Goal: Task Accomplishment & Management: Use online tool/utility

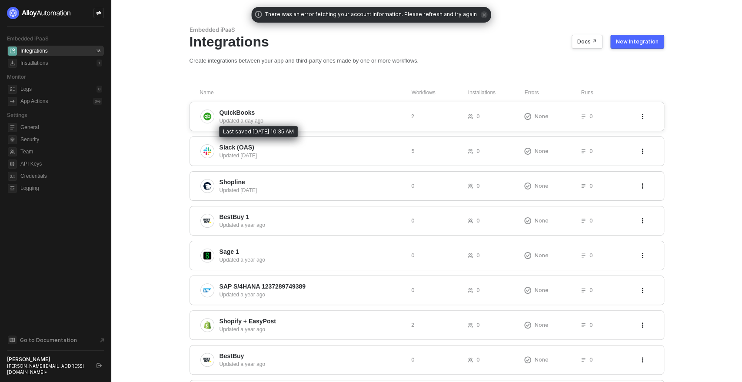
click at [343, 117] on div "Updated a day ago" at bounding box center [312, 121] width 185 height 8
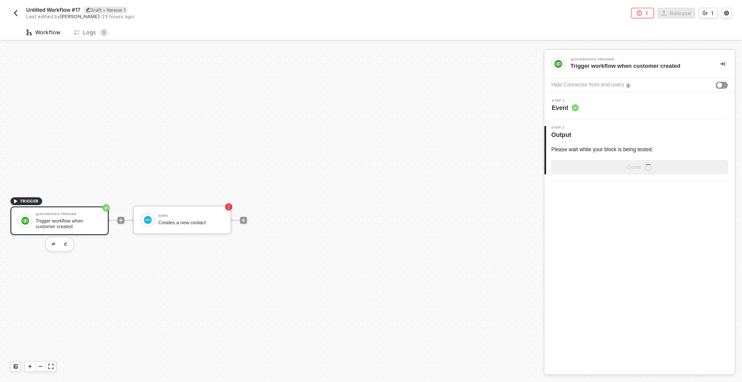
scroll to position [16, 0]
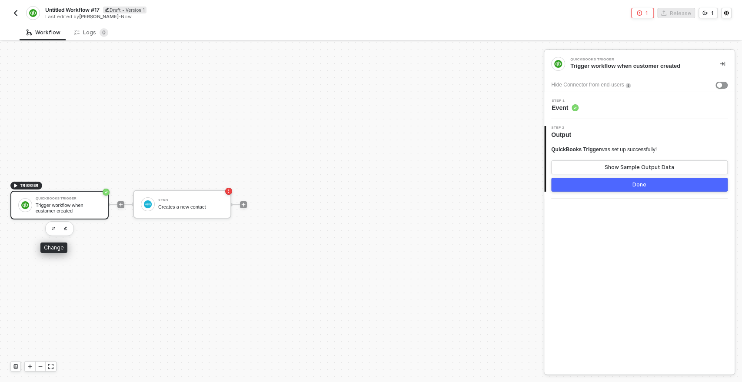
click at [60, 211] on div "Trigger workflow when customer created" at bounding box center [68, 208] width 65 height 11
click at [559, 106] on span "Event" at bounding box center [565, 107] width 27 height 9
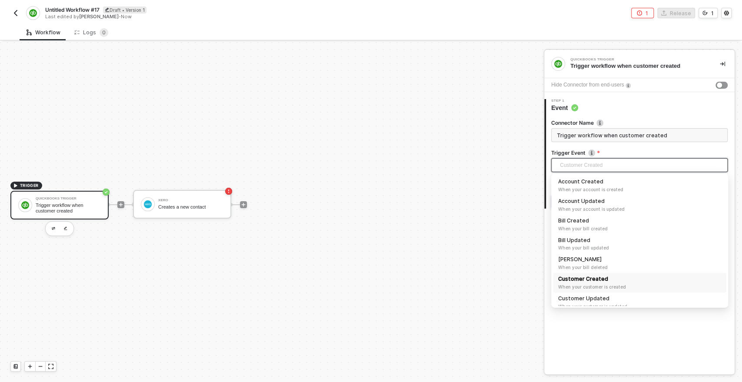
click at [567, 165] on span "Customer Created" at bounding box center [641, 165] width 163 height 13
click at [584, 327] on div "QuickBooks Trigger Trigger workflow when customer created Hide Connector from e…" at bounding box center [639, 212] width 190 height 324
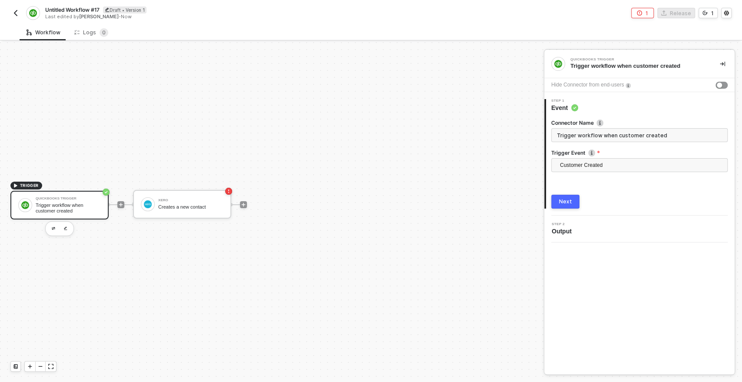
click at [566, 201] on div "Next" at bounding box center [565, 201] width 13 height 7
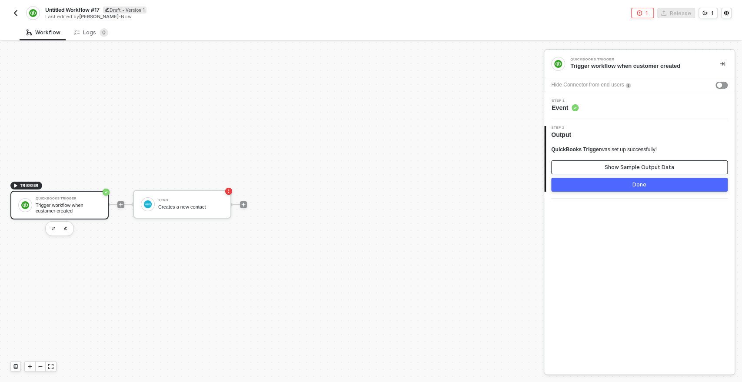
click at [600, 168] on button "Show Sample Output Data" at bounding box center [639, 167] width 176 height 14
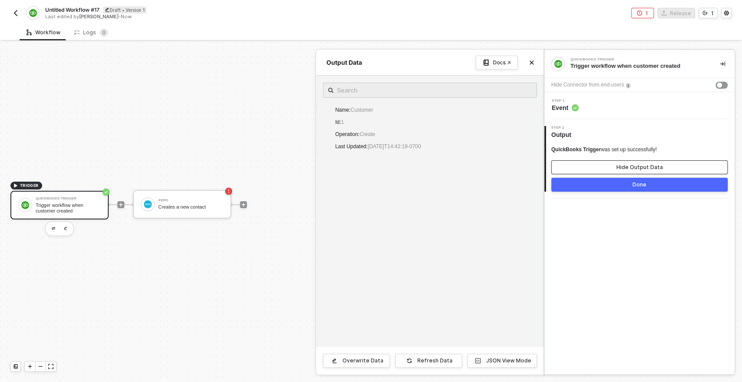
click at [600, 168] on button "Hide Output Data" at bounding box center [639, 167] width 176 height 14
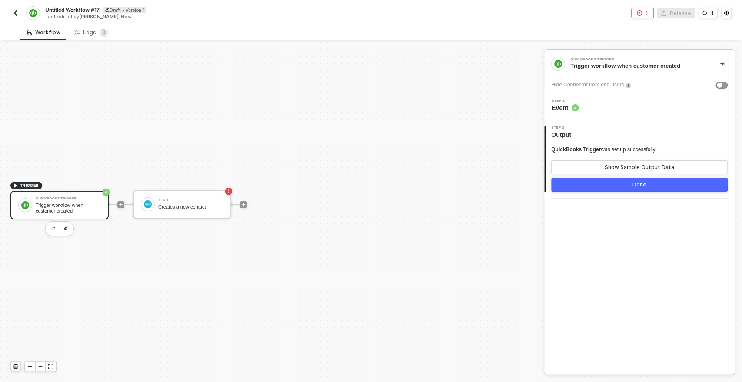
click at [16, 14] on img "button" at bounding box center [15, 13] width 7 height 7
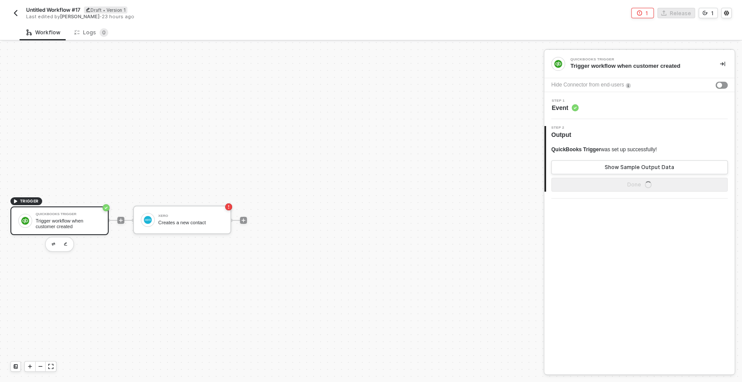
scroll to position [16, 0]
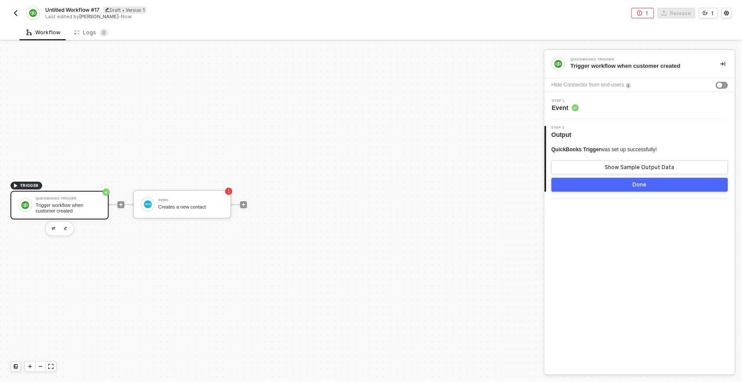
click at [92, 243] on div "TRIGGER QuickBooks Trigger Trigger workflow when customer created Xero Creates …" at bounding box center [269, 205] width 539 height 356
click at [54, 227] on img "button" at bounding box center [53, 228] width 3 height 3
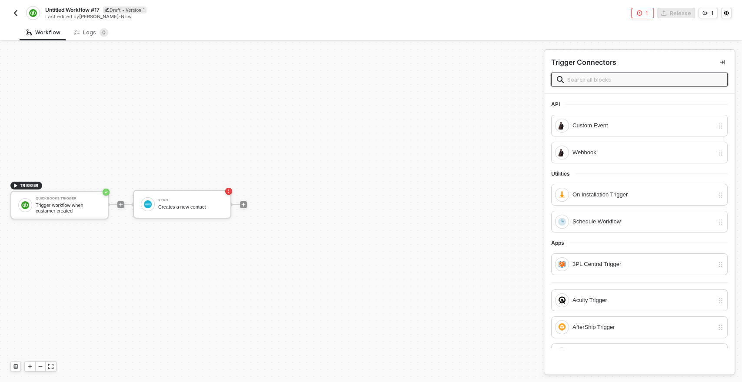
click at [590, 82] on input "text" at bounding box center [644, 80] width 155 height 10
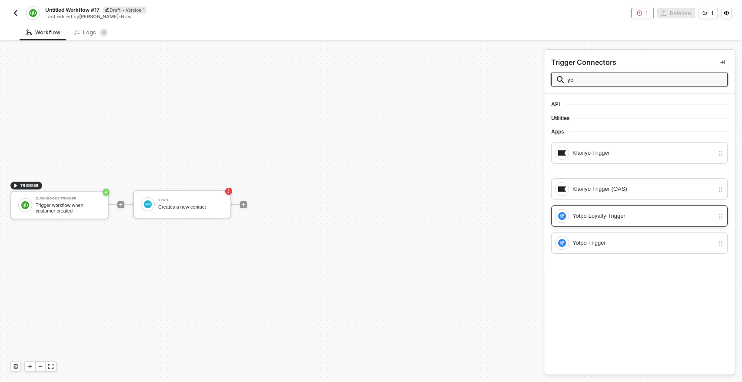
type input "yo"
click at [603, 217] on div "Yotpo Loyalty Trigger" at bounding box center [642, 216] width 141 height 10
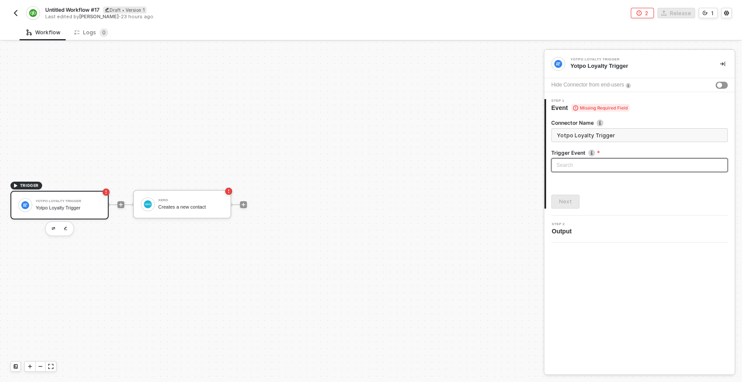
click at [565, 160] on input "search" at bounding box center [639, 165] width 166 height 13
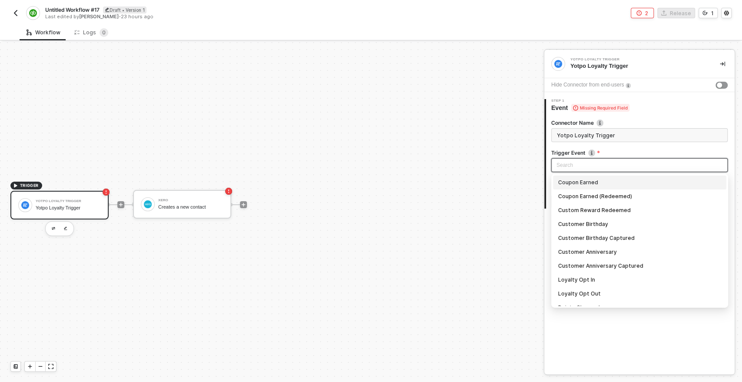
click at [588, 181] on div "Coupon Earned" at bounding box center [639, 183] width 163 height 10
type input "Trigger workflow when coupon earned"
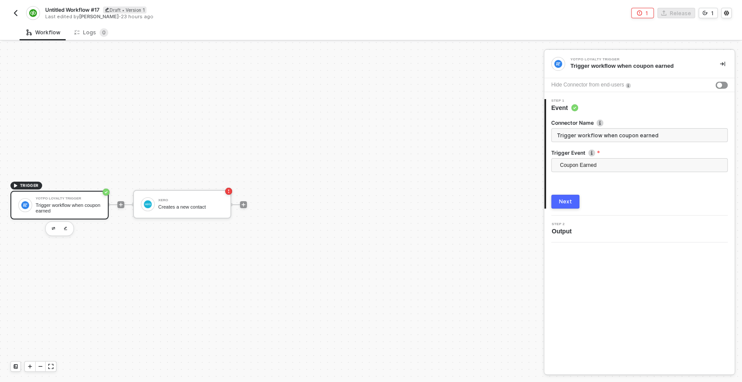
click at [566, 198] on div "Next" at bounding box center [565, 201] width 13 height 7
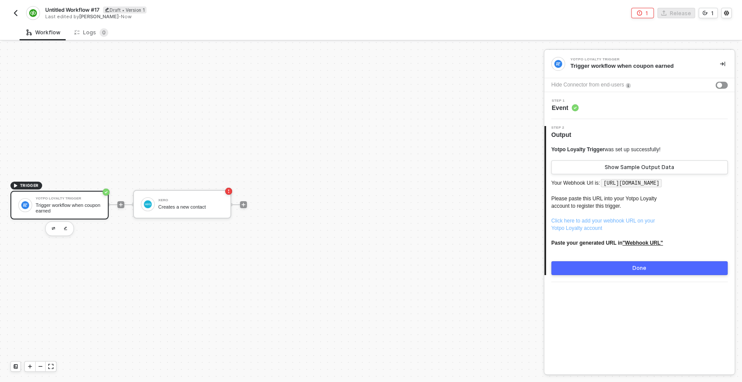
click at [590, 231] on link "Click here to add your webhook URL on your Yotpo Loyalty account" at bounding box center [602, 224] width 103 height 13
drag, startPoint x: 606, startPoint y: 184, endPoint x: 610, endPoint y: 190, distance: 7.0
click at [610, 188] on code "[URL][DOMAIN_NAME]" at bounding box center [631, 183] width 61 height 9
click at [612, 186] on span "[URL][DOMAIN_NAME]" at bounding box center [631, 182] width 63 height 7
drag, startPoint x: 606, startPoint y: 183, endPoint x: 609, endPoint y: 190, distance: 7.8
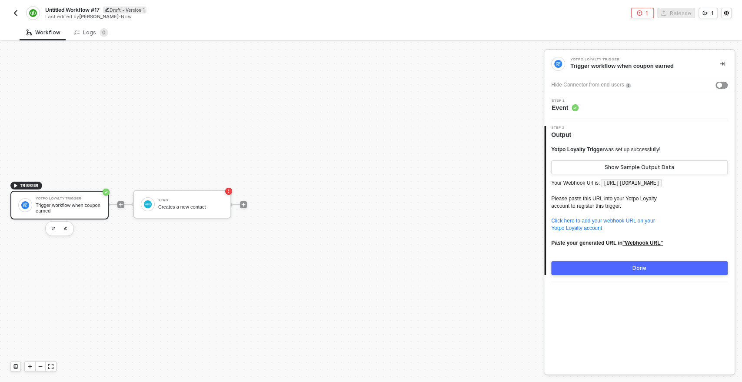
click at [609, 188] on code "[URL][DOMAIN_NAME]" at bounding box center [631, 183] width 61 height 9
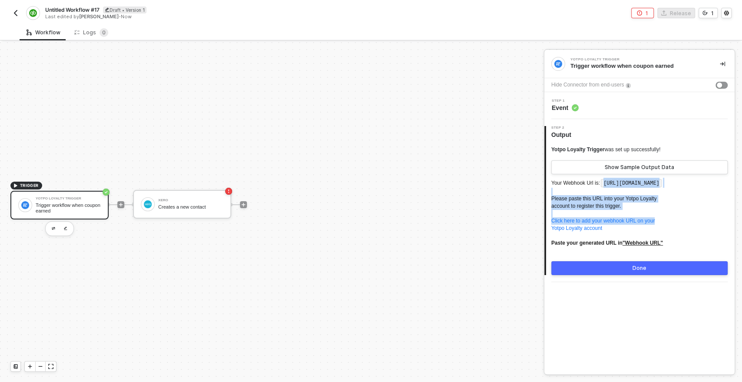
drag, startPoint x: 607, startPoint y: 184, endPoint x: 668, endPoint y: 230, distance: 76.4
click at [668, 230] on p "Your Webhook Url is: [URL][DOMAIN_NAME] Please paste this URL into your Yotpo L…" at bounding box center [639, 216] width 176 height 77
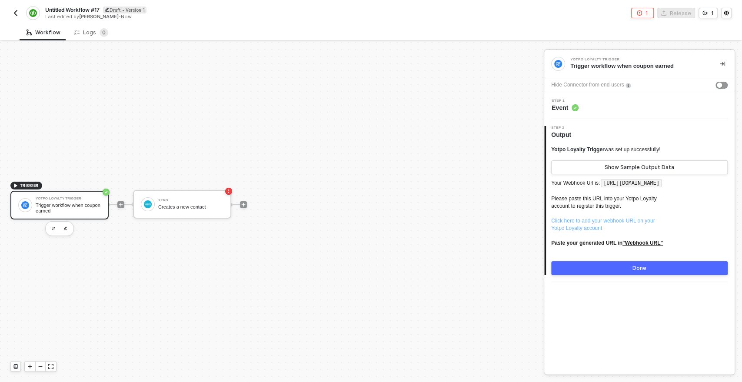
click at [586, 231] on link "Click here to add your webhook URL on your Yotpo Loyalty account" at bounding box center [602, 224] width 103 height 13
click at [601, 188] on code "[URL][DOMAIN_NAME]" at bounding box center [631, 183] width 61 height 9
drag, startPoint x: 566, startPoint y: 194, endPoint x: 610, endPoint y: 194, distance: 43.5
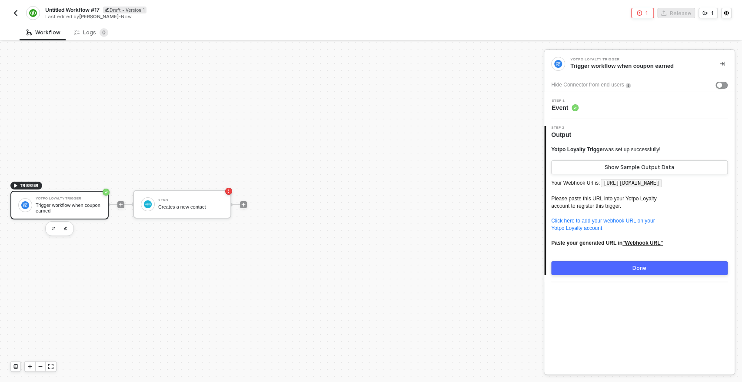
click at [610, 188] on code "[URL][DOMAIN_NAME]" at bounding box center [631, 183] width 61 height 9
click at [626, 202] on p "Your Webhook Url is: [URL][DOMAIN_NAME] Please paste this URL into your Yotpo L…" at bounding box center [639, 216] width 176 height 77
drag, startPoint x: 606, startPoint y: 185, endPoint x: 608, endPoint y: 191, distance: 6.2
click at [608, 188] on code "[URL][DOMAIN_NAME]" at bounding box center [631, 183] width 61 height 9
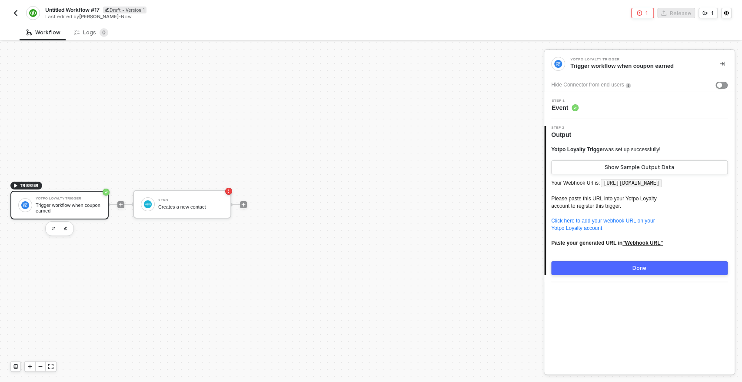
drag, startPoint x: 606, startPoint y: 183, endPoint x: 610, endPoint y: 192, distance: 9.7
click at [610, 188] on code "[URL][DOMAIN_NAME]" at bounding box center [631, 183] width 61 height 9
click at [612, 182] on code "[URL][DOMAIN_NAME]" at bounding box center [631, 183] width 61 height 9
drag, startPoint x: 605, startPoint y: 184, endPoint x: 611, endPoint y: 191, distance: 9.0
click at [611, 188] on code "[URL][DOMAIN_NAME]" at bounding box center [631, 183] width 61 height 9
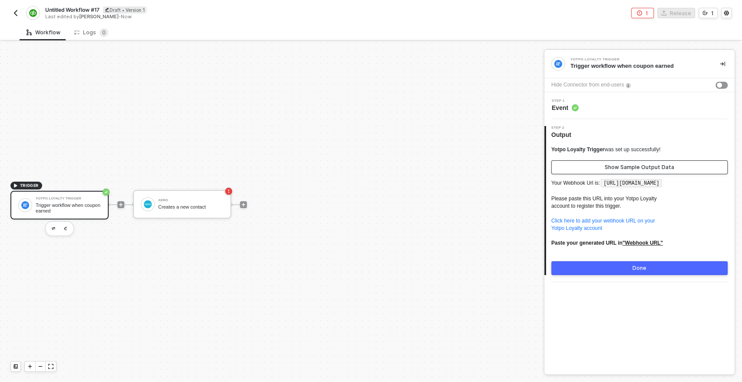
click at [608, 172] on button "Show Sample Output Data" at bounding box center [639, 167] width 176 height 14
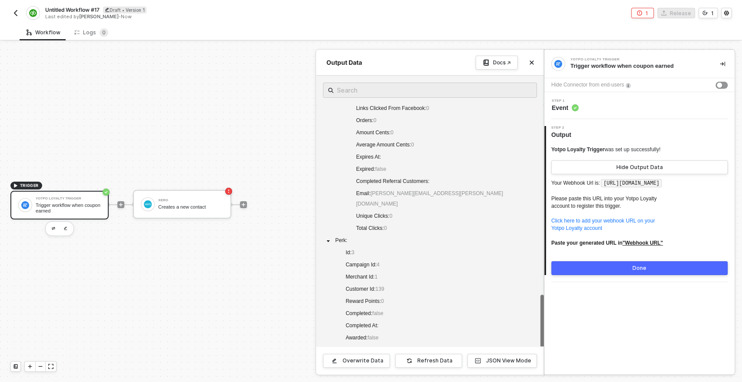
scroll to position [538, 0]
click at [567, 103] on span "Event" at bounding box center [565, 107] width 27 height 9
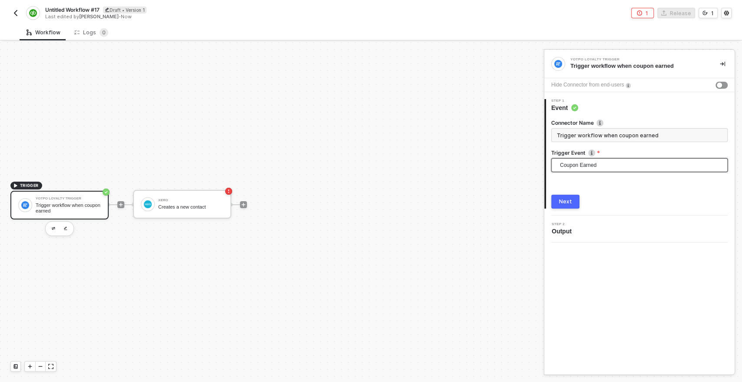
click at [573, 165] on span "Coupon Earned" at bounding box center [641, 165] width 163 height 13
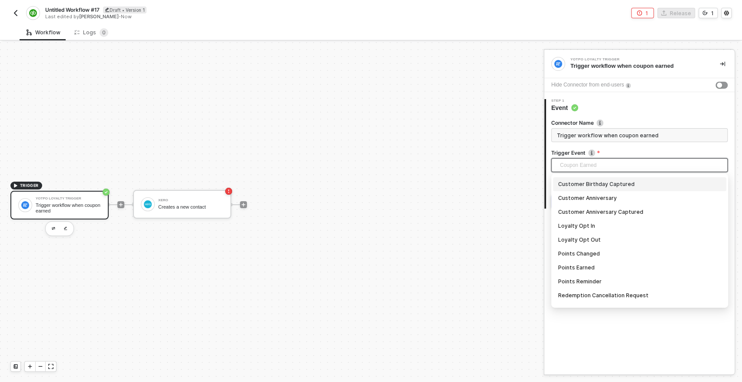
scroll to position [0, 0]
click at [582, 183] on div "Coupon Earned" at bounding box center [639, 183] width 163 height 10
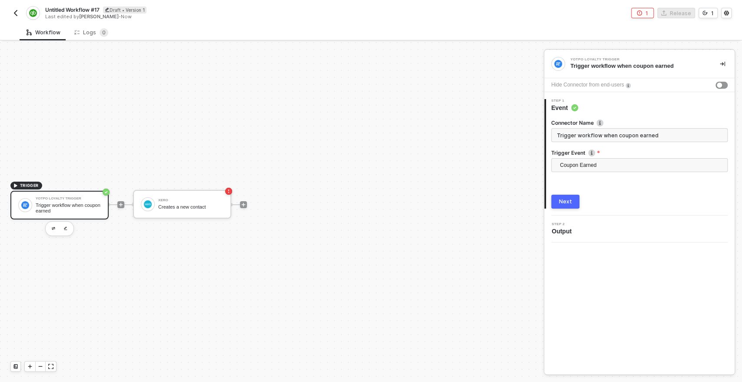
click at [568, 201] on div "Next" at bounding box center [565, 201] width 13 height 7
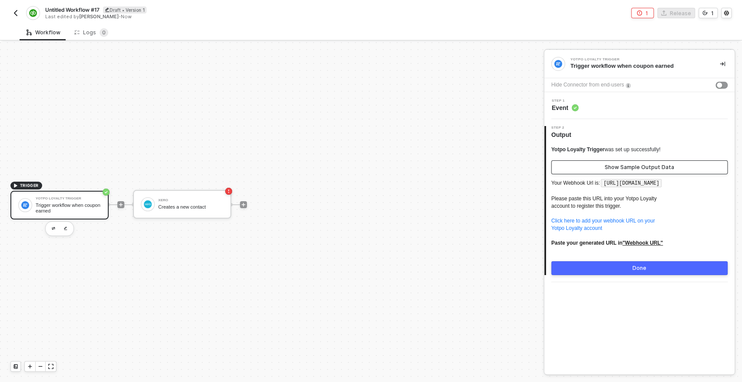
click at [608, 170] on div "Show Sample Output Data" at bounding box center [640, 167] width 70 height 7
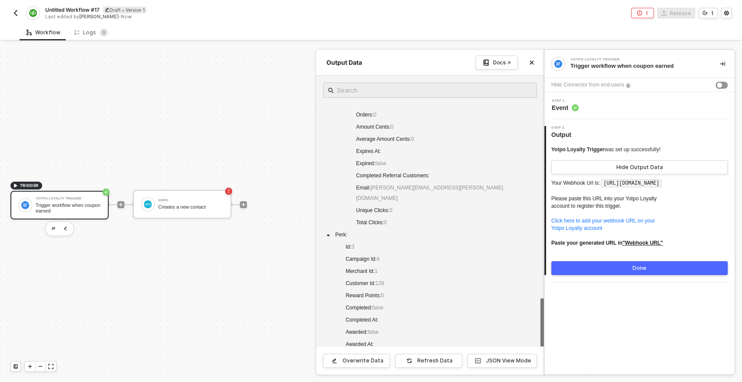
scroll to position [543, 0]
drag, startPoint x: 556, startPoint y: 184, endPoint x: 599, endPoint y: 197, distance: 44.0
click at [599, 197] on p "Your Webhook Url is: [URL][DOMAIN_NAME] Please paste this URL into your Yotpo L…" at bounding box center [639, 216] width 176 height 77
click at [605, 188] on code "[URL][DOMAIN_NAME]" at bounding box center [631, 183] width 61 height 9
click at [601, 188] on code "[URL][DOMAIN_NAME]" at bounding box center [631, 183] width 61 height 9
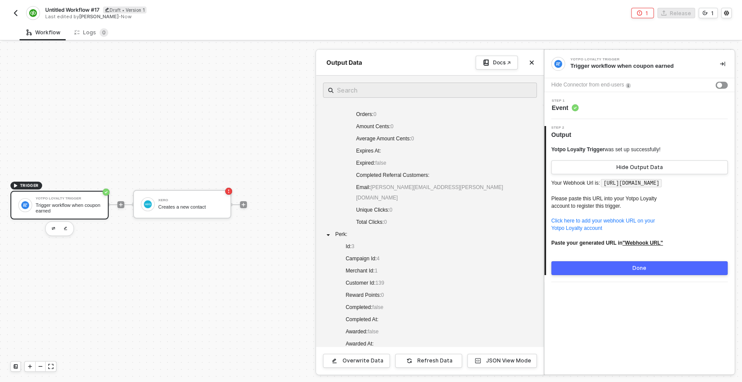
click at [601, 188] on code "[URL][DOMAIN_NAME]" at bounding box center [631, 183] width 61 height 9
drag, startPoint x: 553, startPoint y: 184, endPoint x: 670, endPoint y: 223, distance: 123.2
click at [670, 223] on p "Your Webhook Url is: [URL][DOMAIN_NAME] Please paste this URL into your Yotpo L…" at bounding box center [639, 216] width 176 height 77
click at [15, 12] on img "button" at bounding box center [15, 13] width 7 height 7
